Goal: Check status

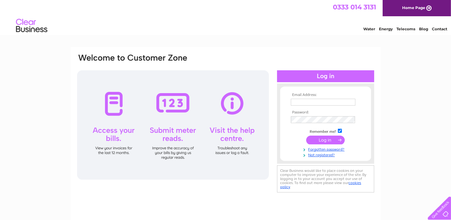
type input "jamie@hspgardenbuildings.com"
click at [318, 140] on input "submit" at bounding box center [325, 140] width 39 height 9
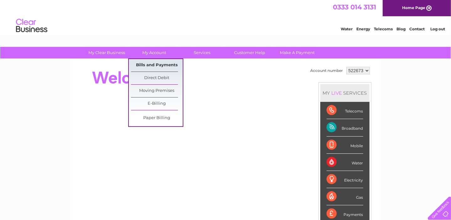
click at [160, 64] on link "Bills and Payments" at bounding box center [157, 65] width 52 height 13
